Goal: Find specific page/section: Find specific page/section

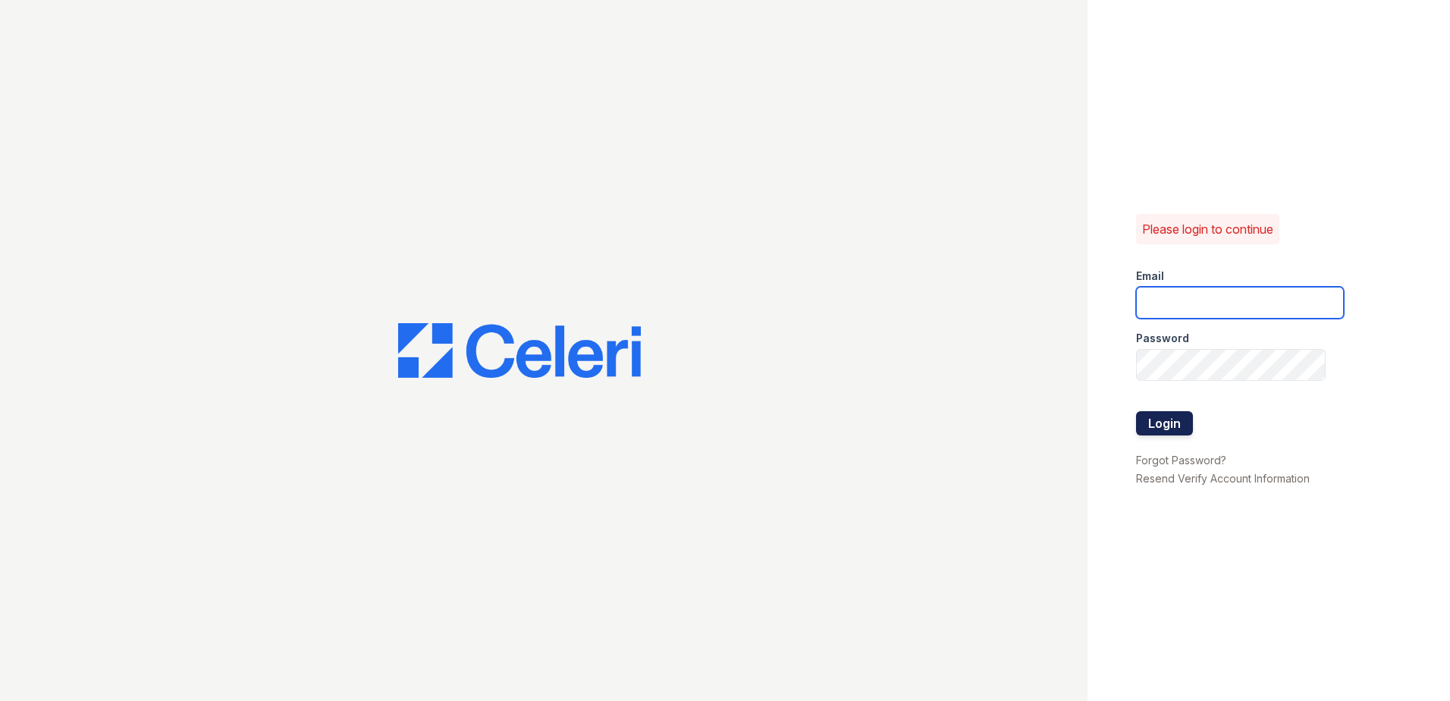
type input "[PERSON_NAME][EMAIL_ADDRESS][PERSON_NAME][DOMAIN_NAME]"
click at [1175, 428] on button "Login" at bounding box center [1164, 423] width 57 height 24
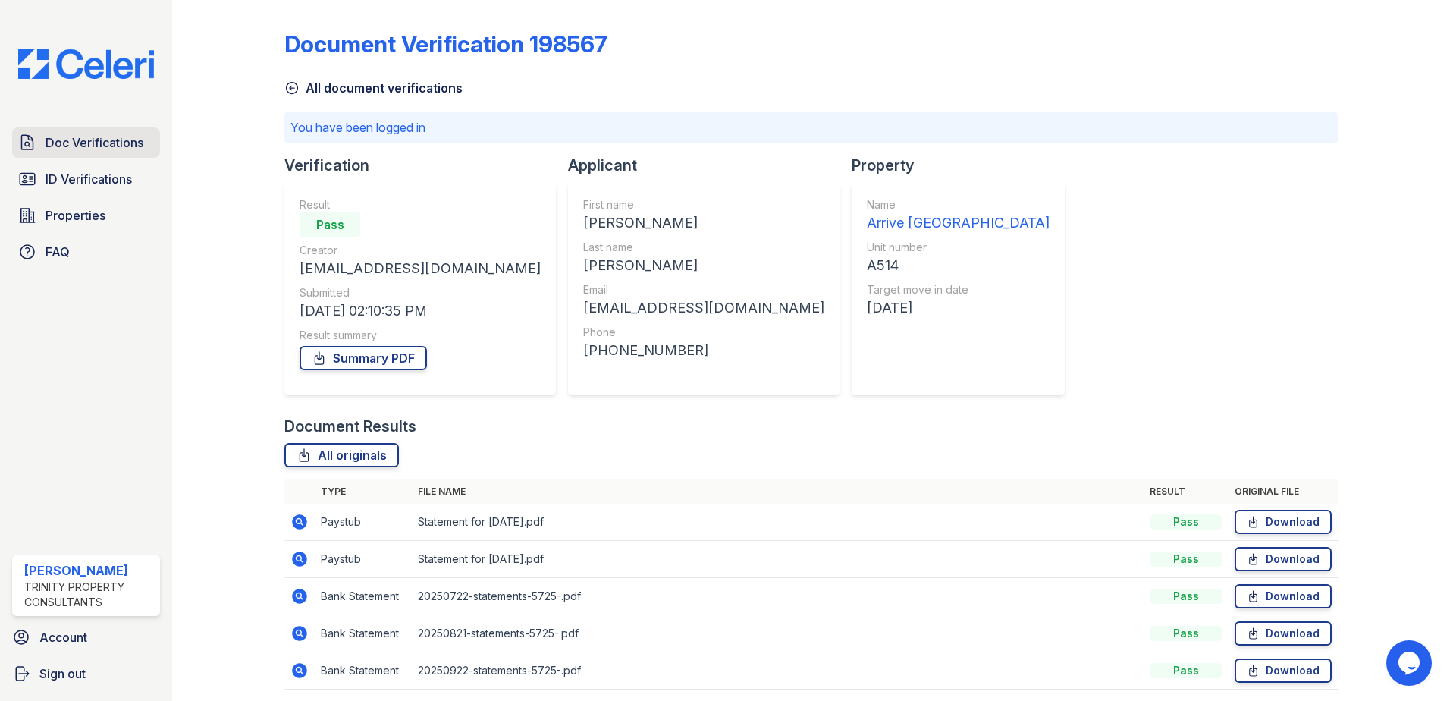
click at [72, 137] on span "Doc Verifications" at bounding box center [95, 142] width 98 height 18
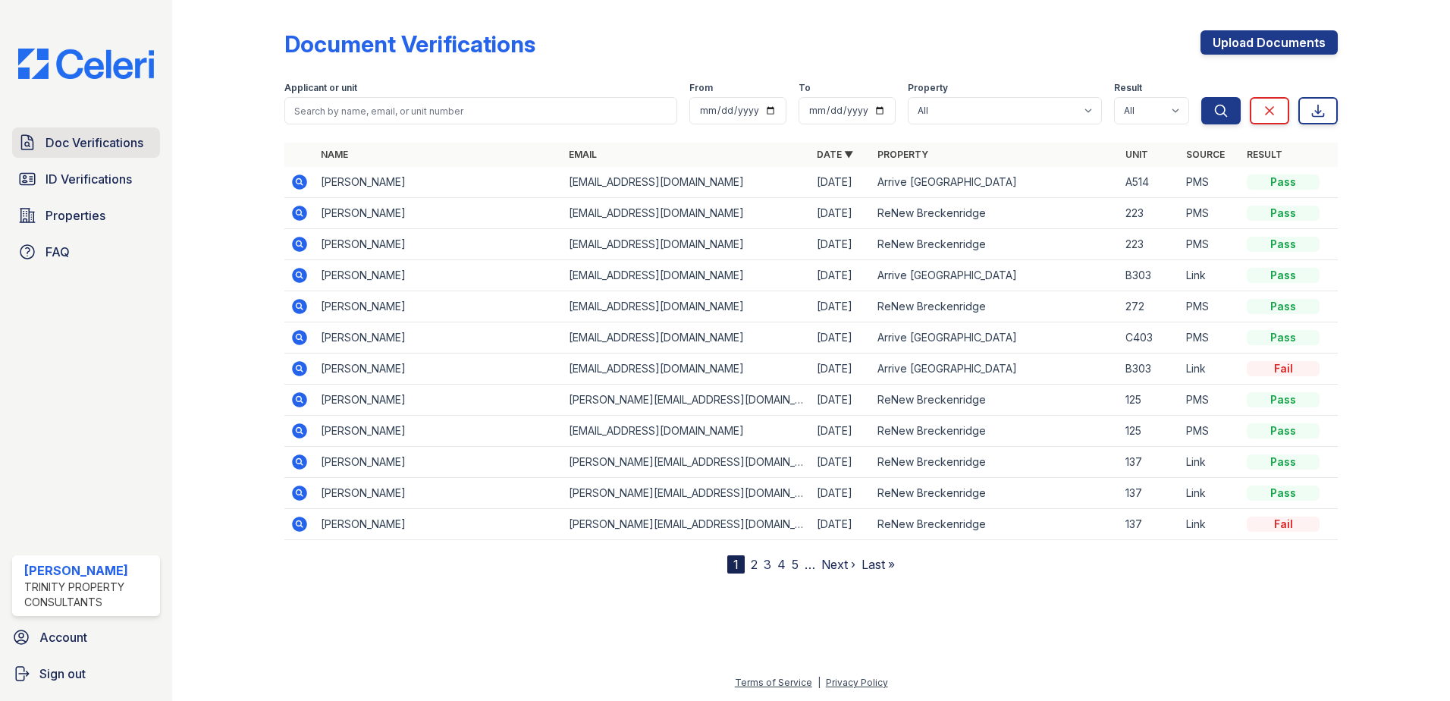
click at [41, 139] on link "Doc Verifications" at bounding box center [86, 142] width 148 height 30
click at [131, 181] on span "ID Verifications" at bounding box center [89, 179] width 86 height 18
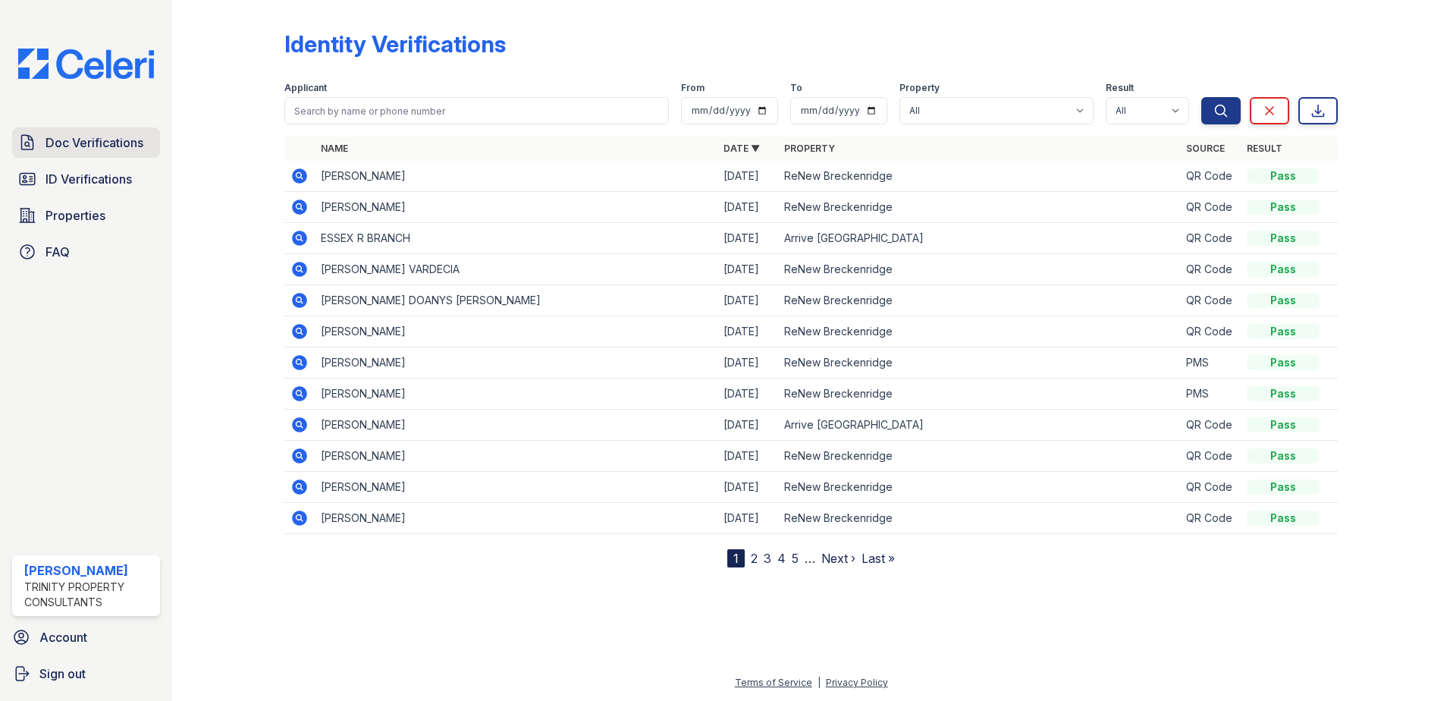
click at [93, 143] on span "Doc Verifications" at bounding box center [95, 142] width 98 height 18
